Goal: Task Accomplishment & Management: Manage account settings

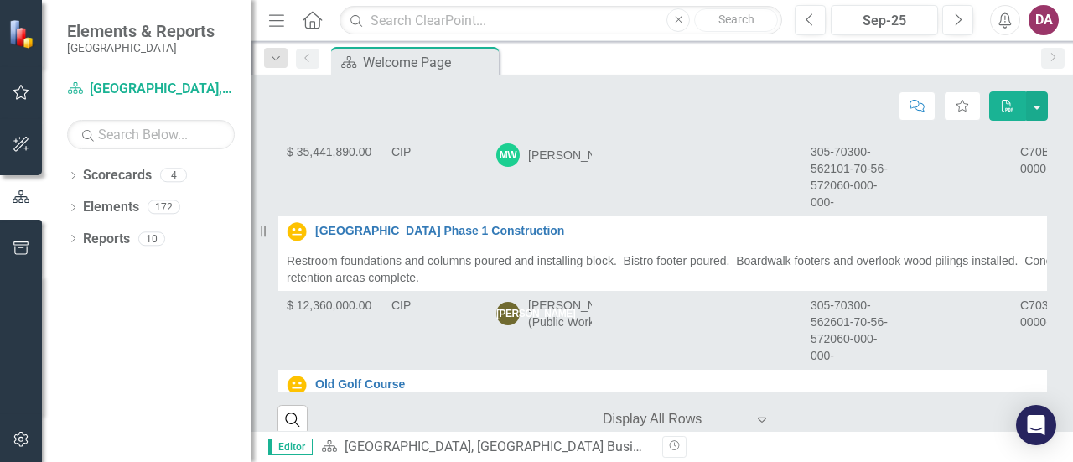
scroll to position [390, 0]
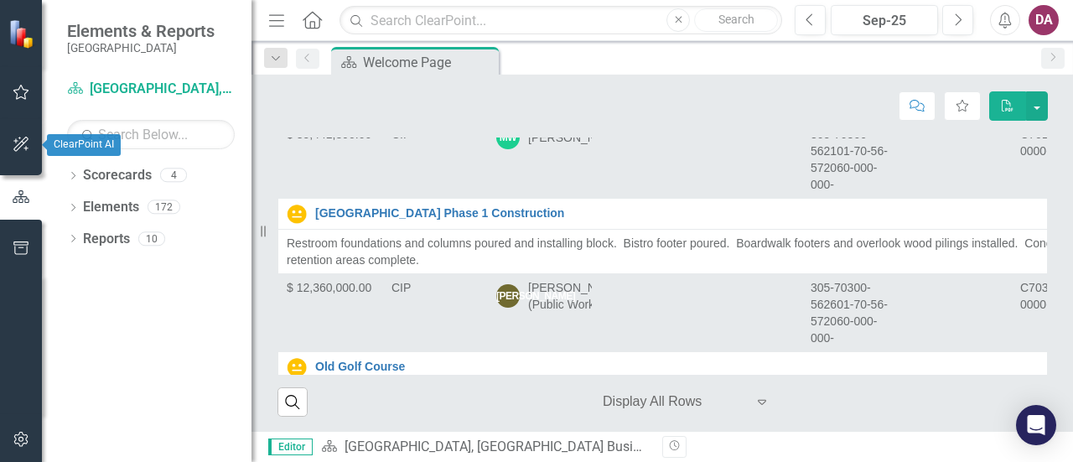
click at [18, 137] on icon "button" at bounding box center [22, 143] width 18 height 13
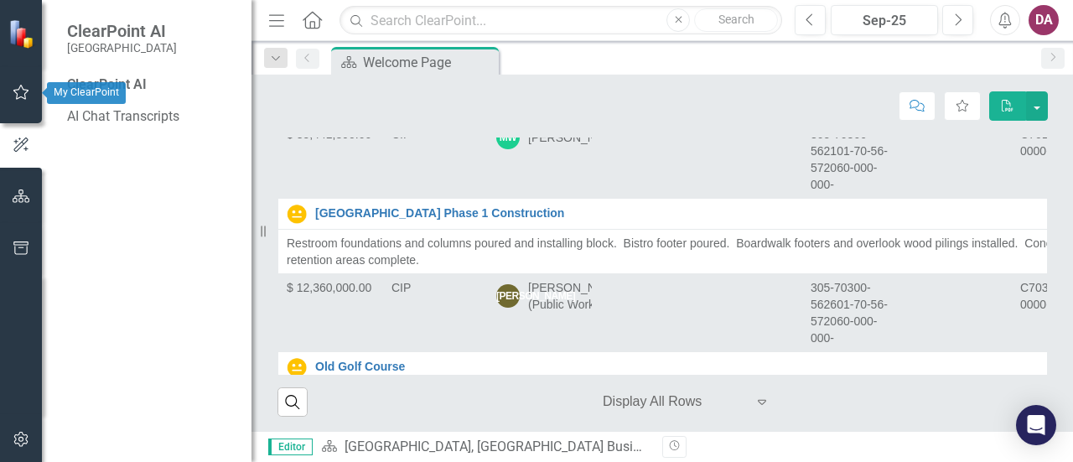
click at [21, 92] on icon "button" at bounding box center [22, 91] width 18 height 13
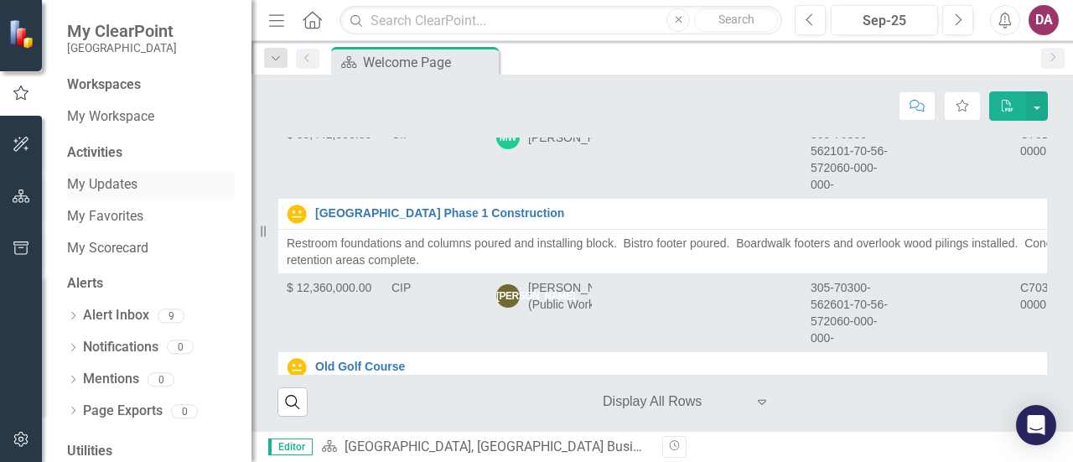
click at [119, 181] on link "My Updates" at bounding box center [151, 184] width 168 height 19
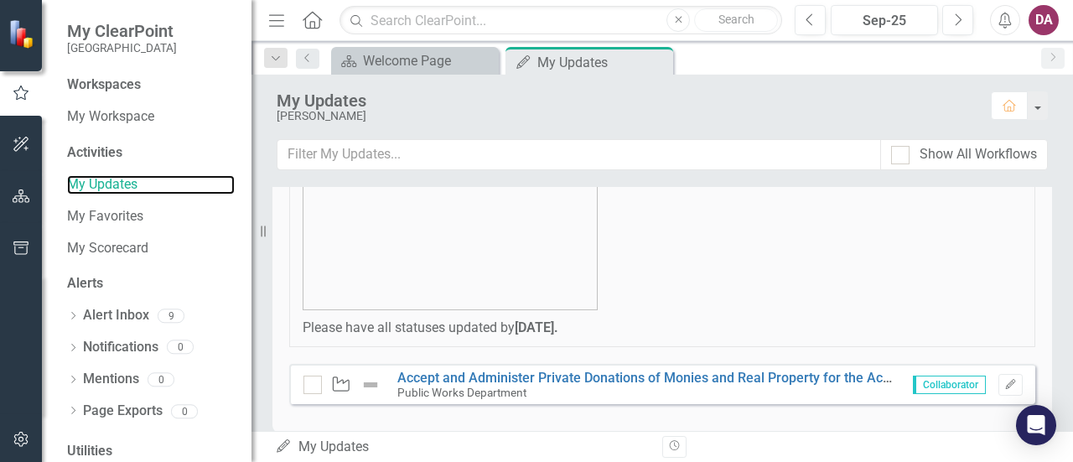
scroll to position [225, 0]
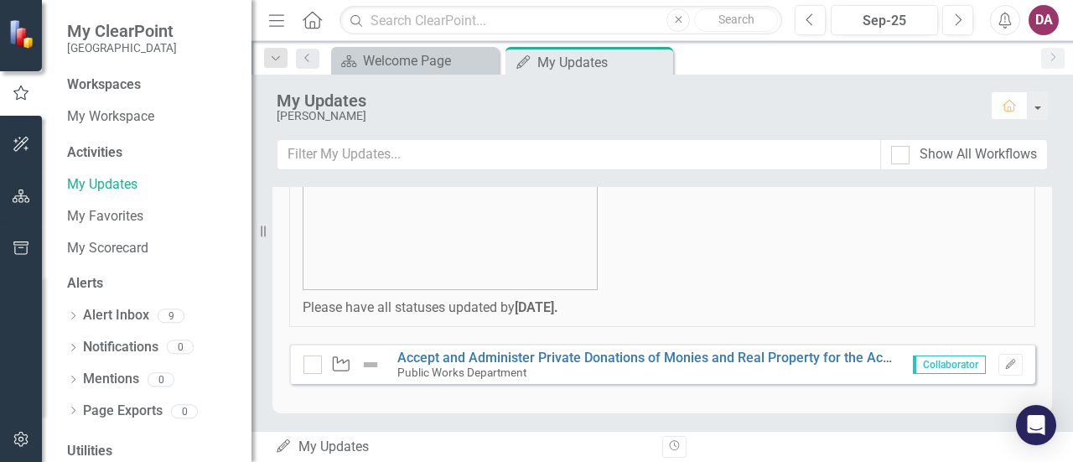
click at [927, 362] on span "Collaborator" at bounding box center [949, 364] width 73 height 18
click at [526, 355] on link "Accept and Administer Private Donations of Monies and Real Property for the Acq…" at bounding box center [926, 357] width 1059 height 16
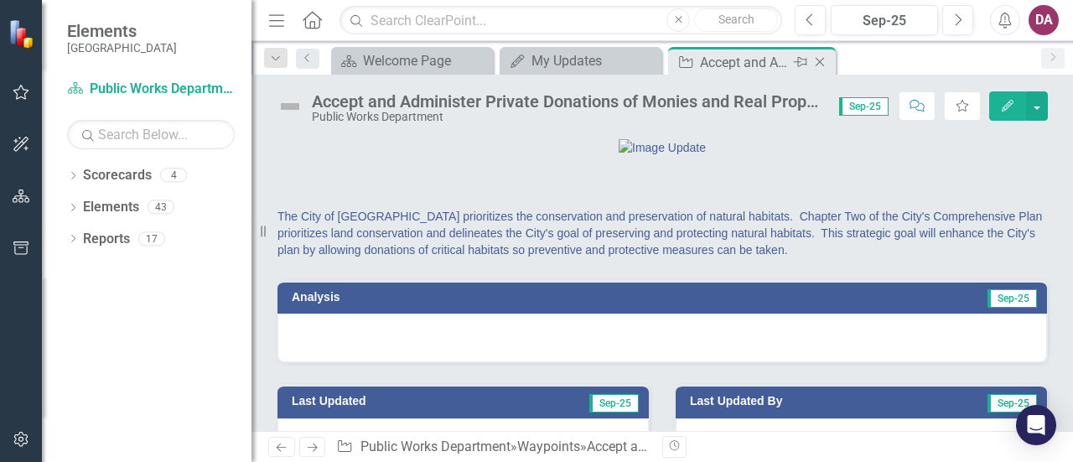
click at [825, 59] on icon "Close" at bounding box center [819, 61] width 17 height 13
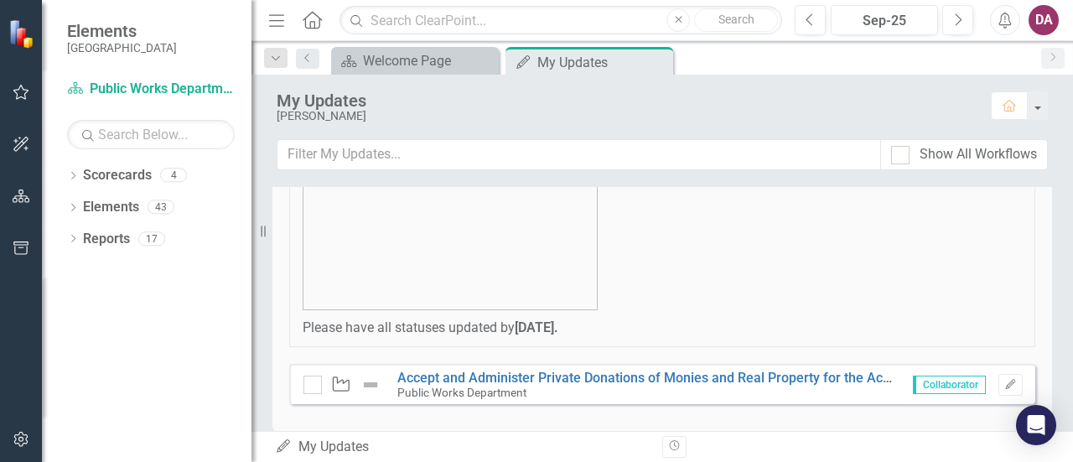
scroll to position [225, 0]
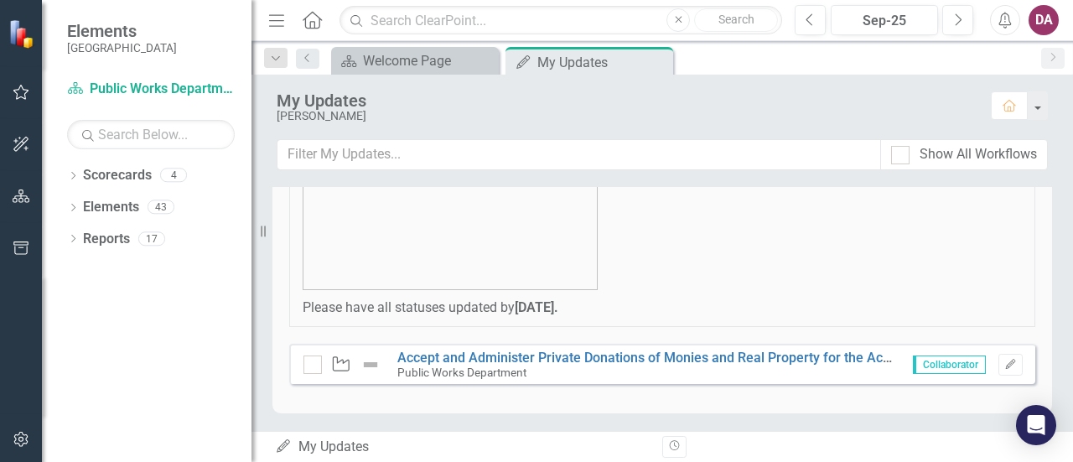
click at [1037, 20] on div "DA" at bounding box center [1043, 20] width 30 height 30
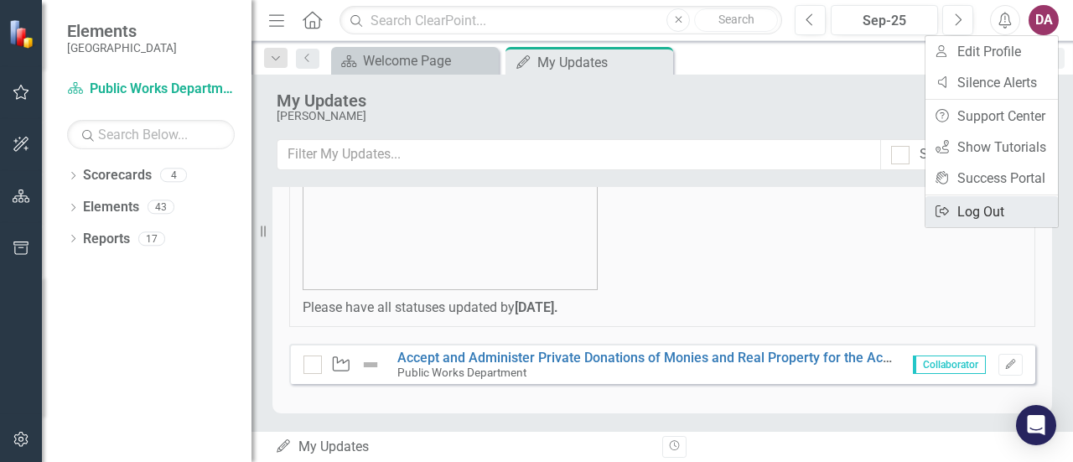
click at [979, 215] on link "Logout Log Out" at bounding box center [991, 211] width 132 height 31
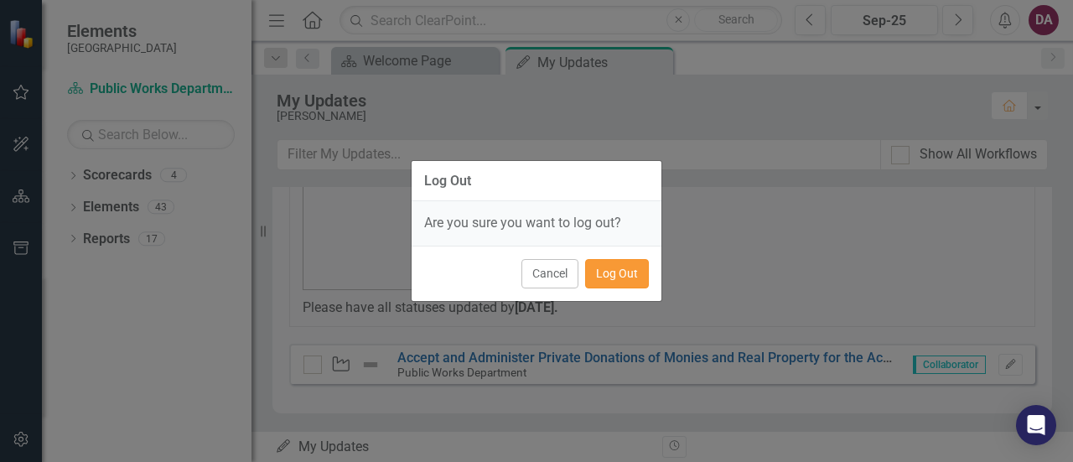
drag, startPoint x: 623, startPoint y: 277, endPoint x: 652, endPoint y: 232, distance: 52.8
click at [625, 275] on button "Log Out" at bounding box center [617, 273] width 64 height 29
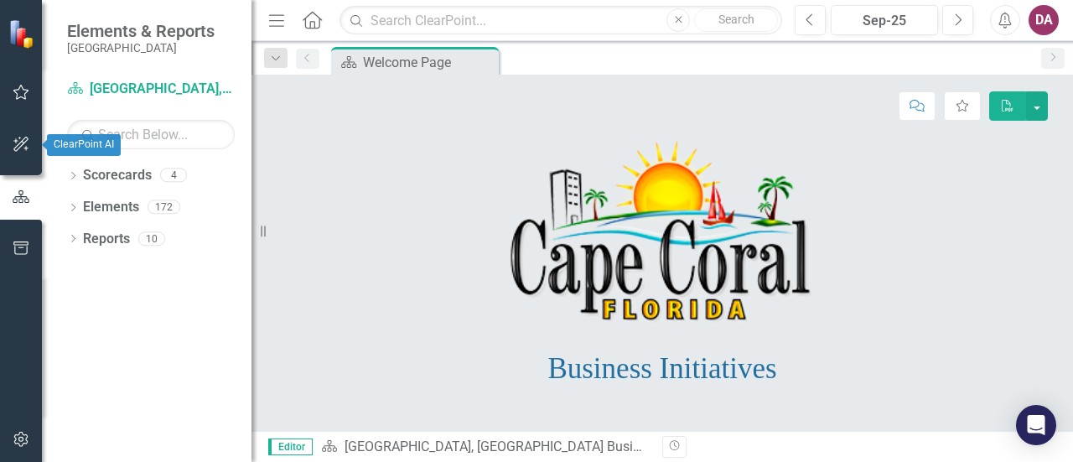
click at [25, 141] on icon "button" at bounding box center [22, 143] width 18 height 13
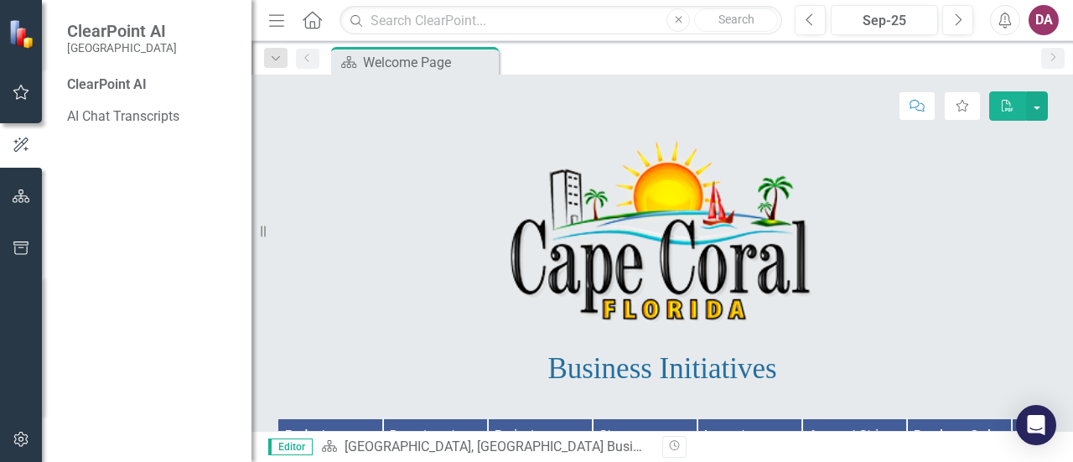
click at [18, 93] on icon "button" at bounding box center [22, 91] width 18 height 13
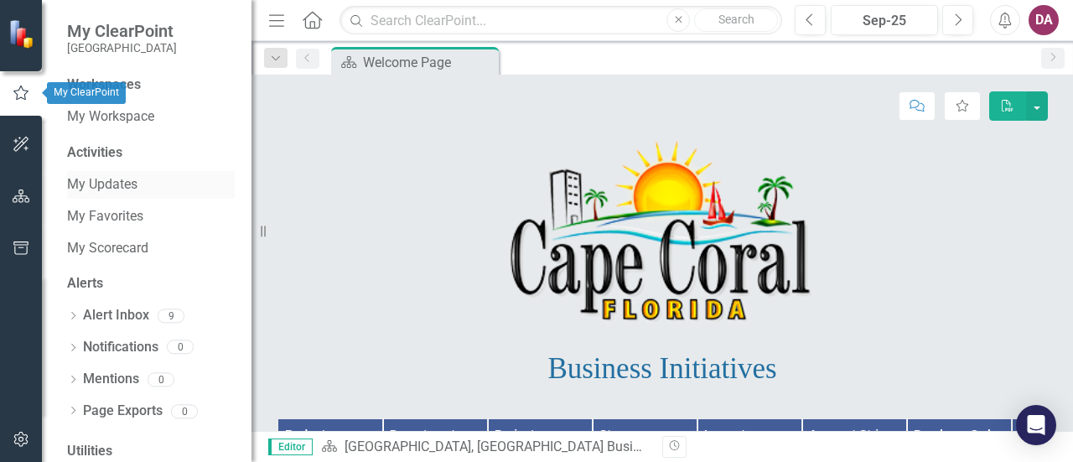
drag, startPoint x: 122, startPoint y: 185, endPoint x: 182, endPoint y: 185, distance: 59.5
click at [124, 185] on link "My Updates" at bounding box center [151, 184] width 168 height 19
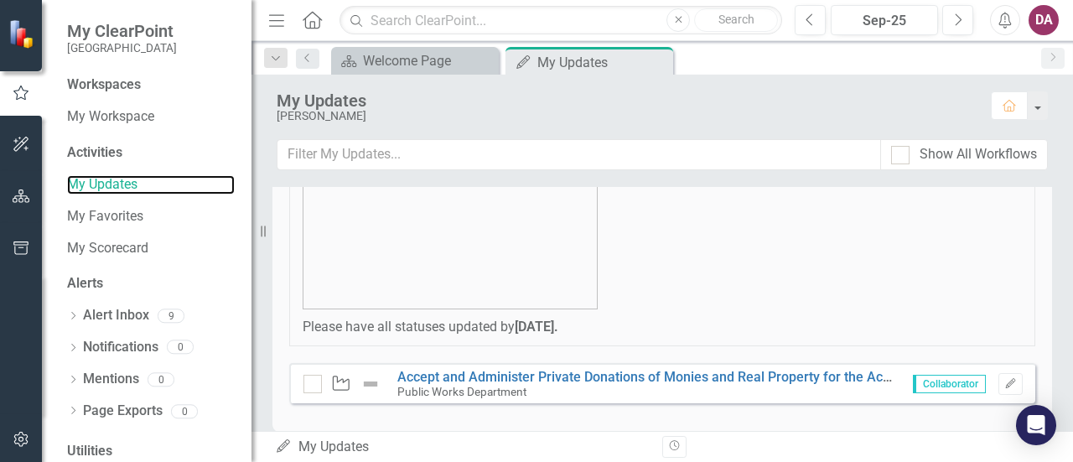
scroll to position [225, 0]
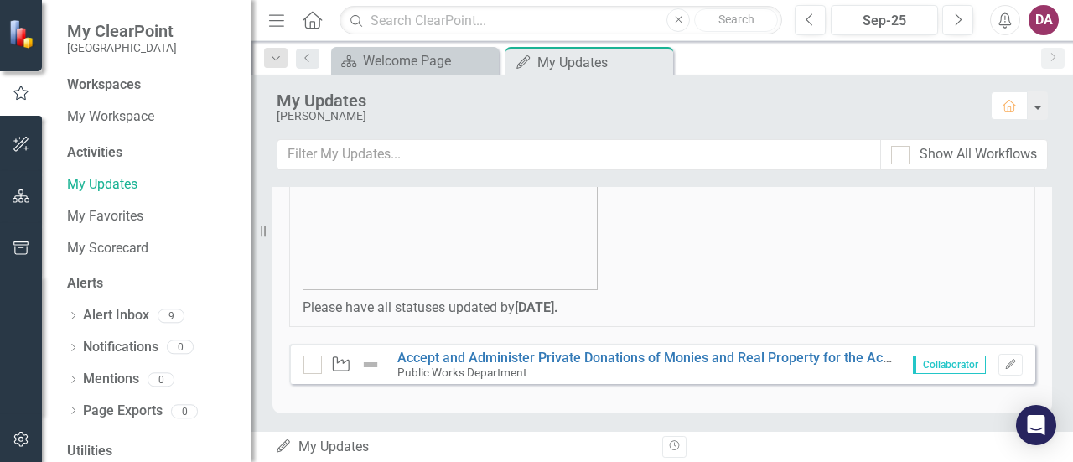
click at [937, 366] on span "Collaborator" at bounding box center [949, 364] width 73 height 18
click at [1007, 363] on button "Edit" at bounding box center [1010, 365] width 24 height 22
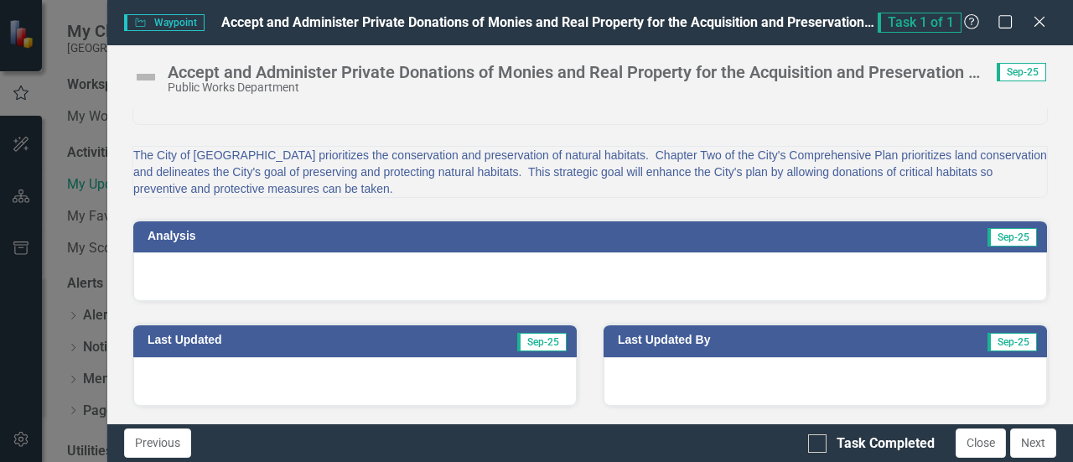
scroll to position [0, 0]
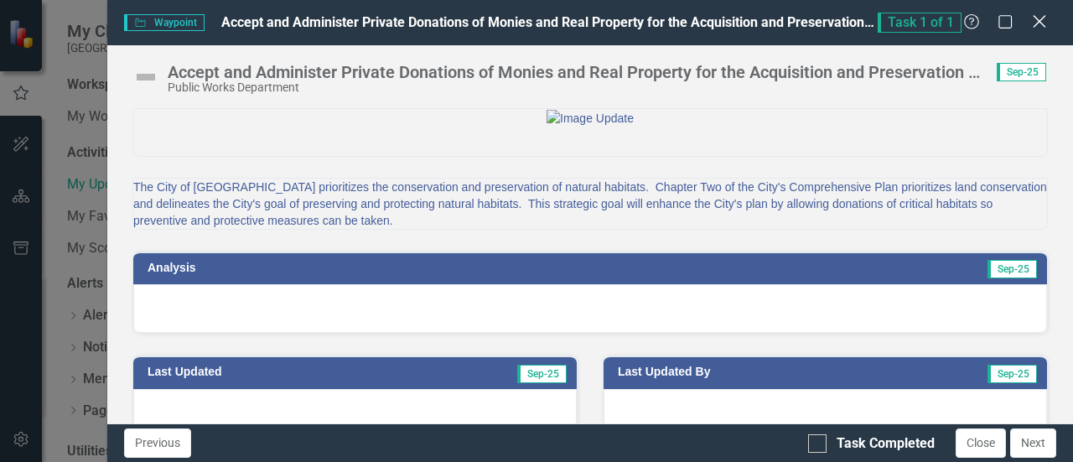
click at [1038, 30] on div "Close" at bounding box center [1038, 23] width 21 height 23
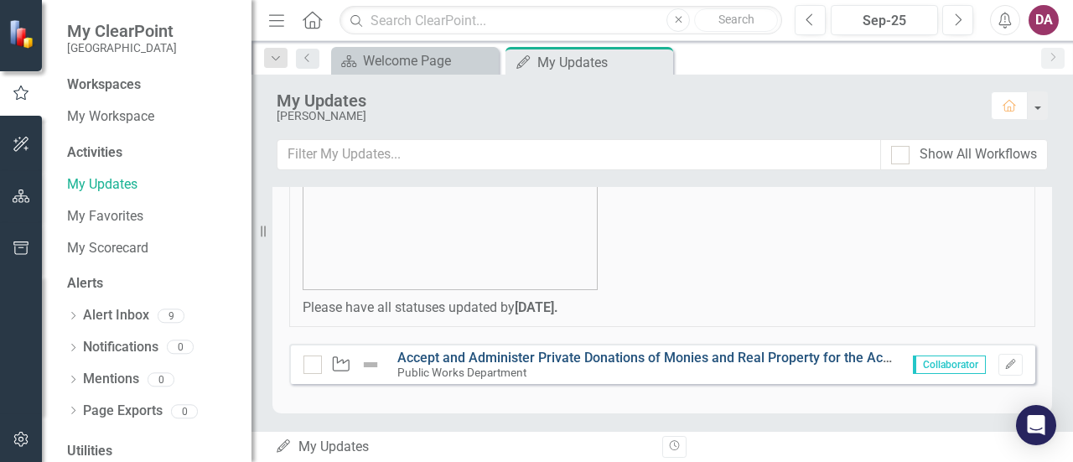
click at [600, 360] on link "Accept and Administer Private Donations of Monies and Real Property for the Acq…" at bounding box center [926, 357] width 1059 height 16
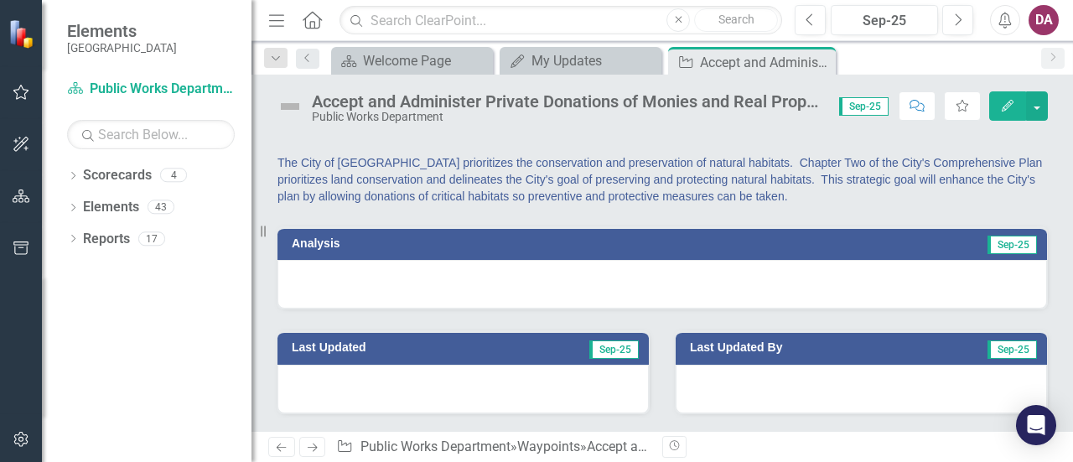
scroll to position [137, 0]
